Goal: Transaction & Acquisition: Purchase product/service

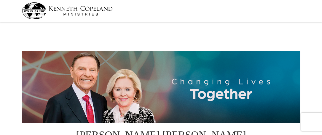
select select "IA"
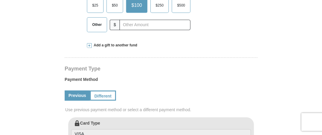
scroll to position [237, 0]
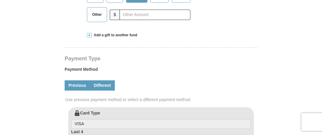
click at [107, 80] on link "Different" at bounding box center [102, 85] width 25 height 10
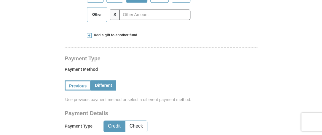
click at [117, 120] on button "Credit" at bounding box center [114, 125] width 21 height 11
click at [114, 120] on button "Credit" at bounding box center [114, 125] width 21 height 11
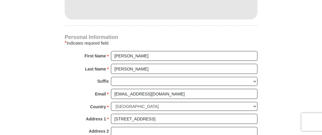
scroll to position [415, 0]
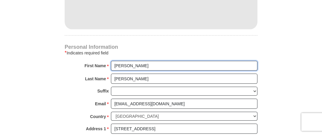
click at [130, 61] on input "[PERSON_NAME]" at bounding box center [184, 66] width 147 height 10
type input "[PERSON_NAME] & [PERSON_NAME]"
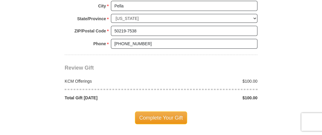
scroll to position [573, 0]
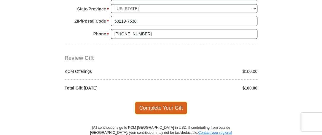
click at [156, 101] on span "Complete Your Gift" at bounding box center [161, 107] width 52 height 12
